Goal: Transaction & Acquisition: Purchase product/service

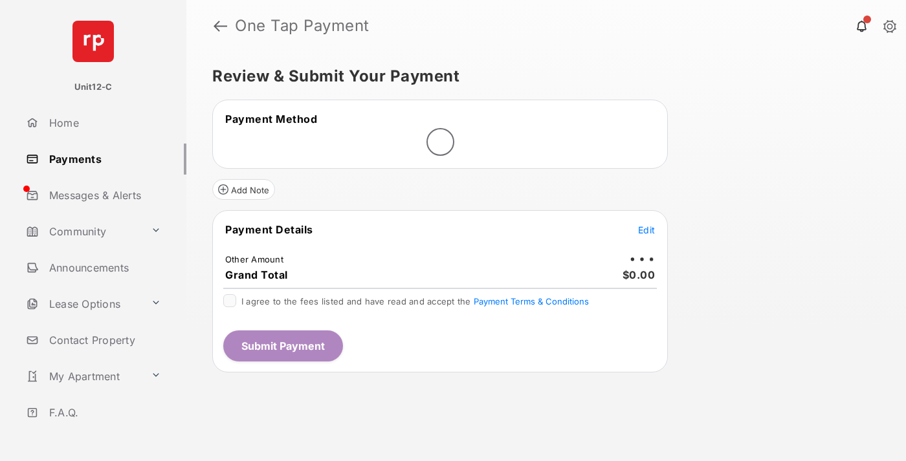
click at [647, 230] on span "Edit" at bounding box center [646, 230] width 17 height 11
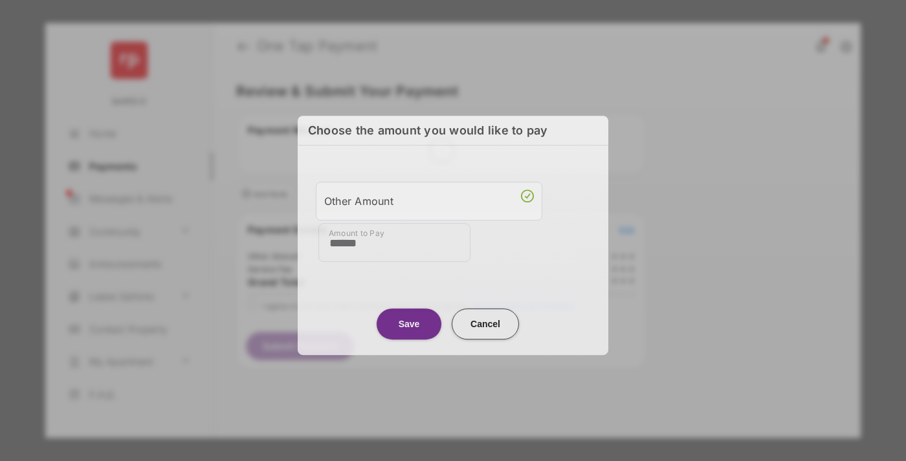
type input "******"
click at [409, 321] on button "Save" at bounding box center [409, 324] width 65 height 31
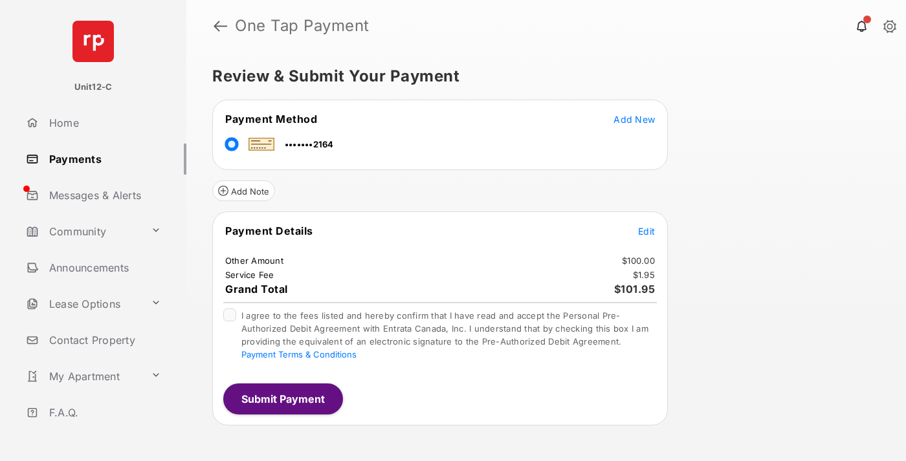
click at [647, 231] on span "Edit" at bounding box center [646, 231] width 17 height 11
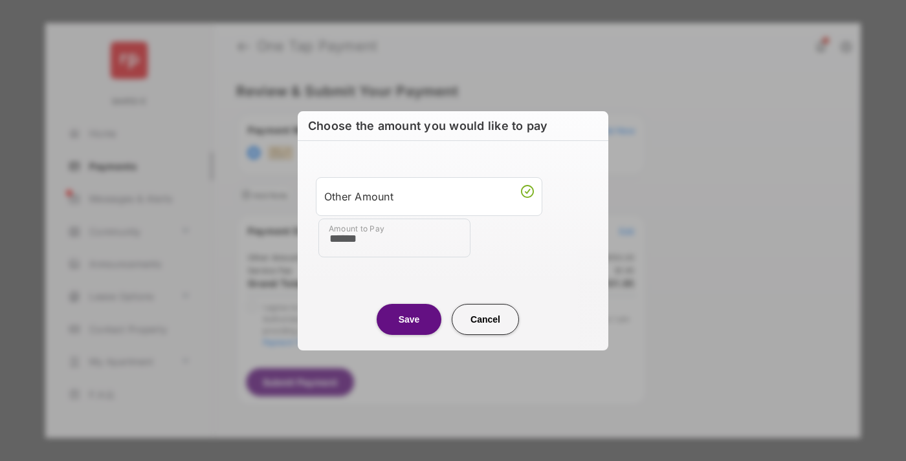
click at [409, 319] on button "Save" at bounding box center [409, 319] width 65 height 31
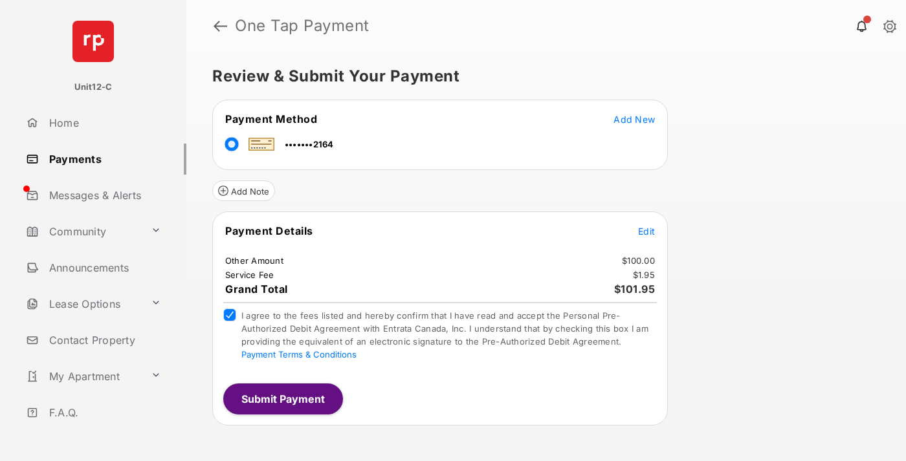
click at [282, 399] on button "Submit Payment" at bounding box center [283, 399] width 120 height 31
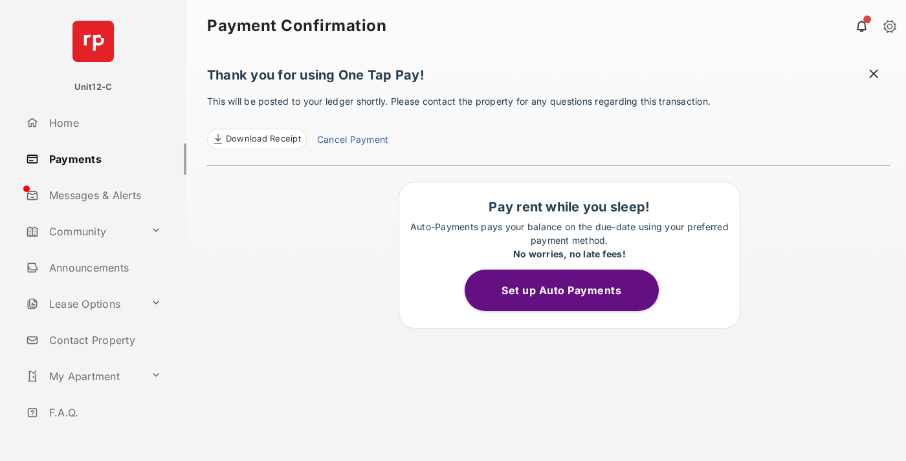
click at [874, 75] on span at bounding box center [873, 75] width 13 height 16
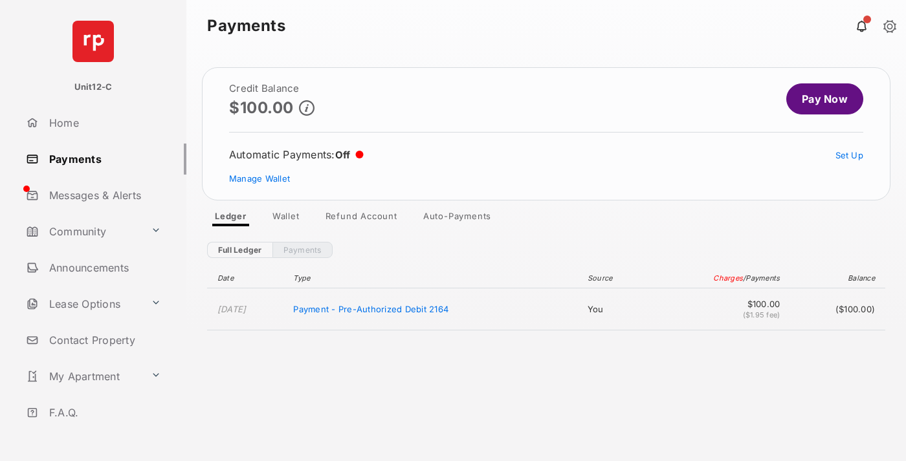
click at [260, 179] on link "Manage Wallet" at bounding box center [259, 178] width 61 height 10
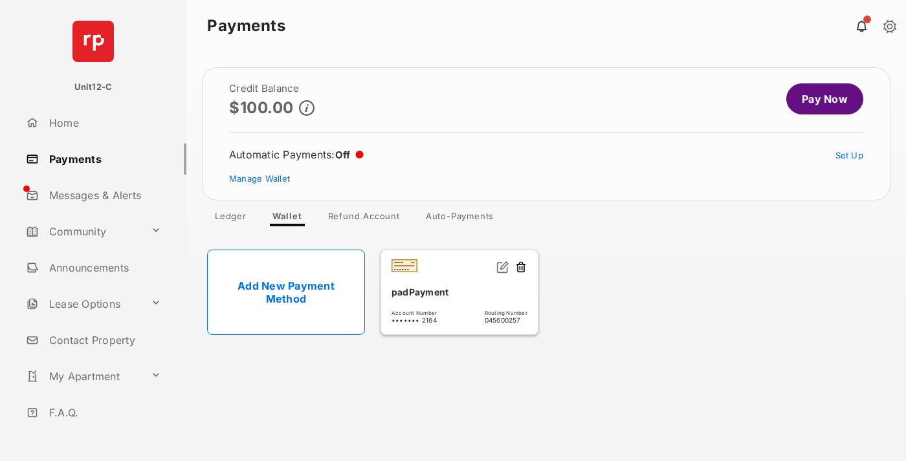
click at [521, 268] on button at bounding box center [521, 268] width 13 height 15
